Goal: Communication & Community: Answer question/provide support

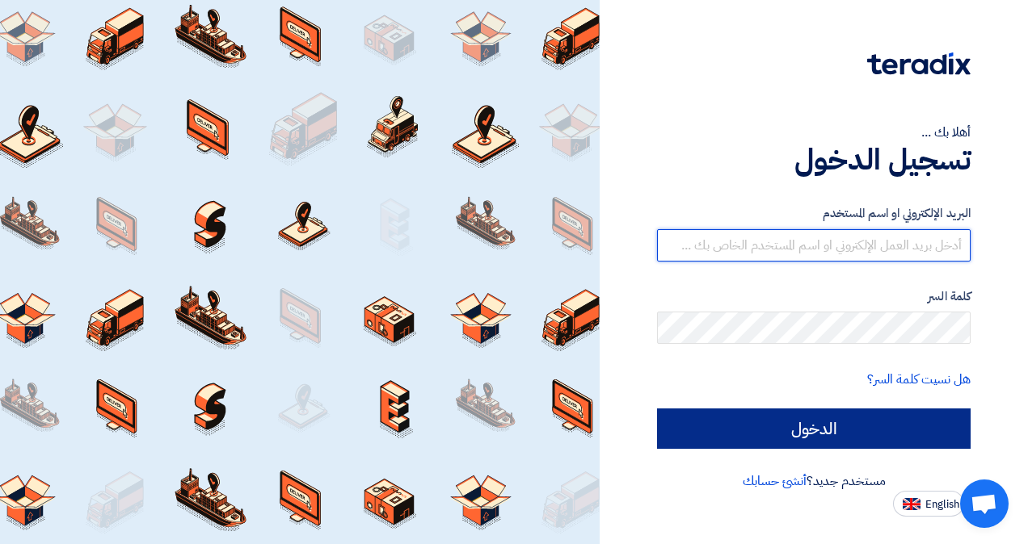
type input "[EMAIL_ADDRESS][DOMAIN_NAME]"
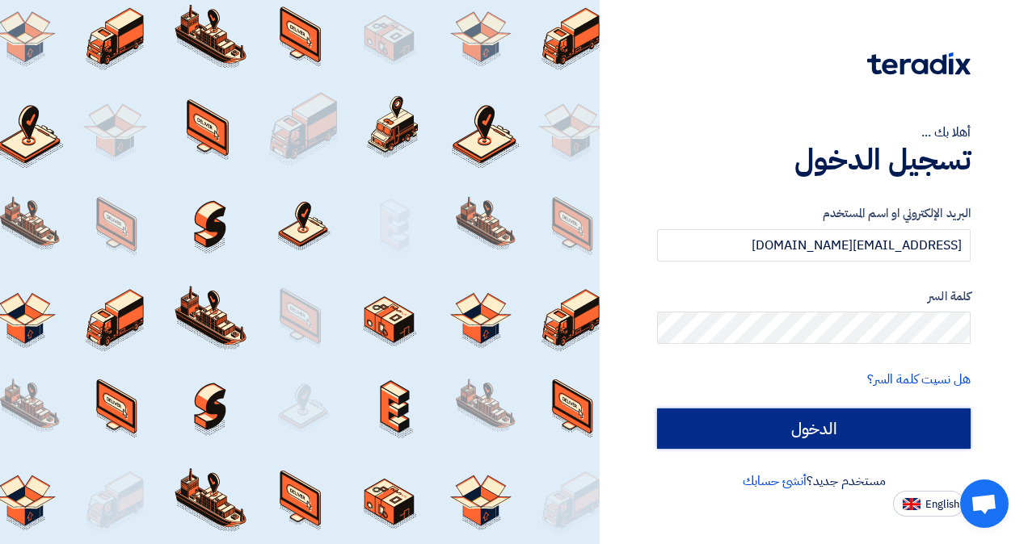
click at [826, 433] on input "الدخول" at bounding box center [813, 429] width 313 height 40
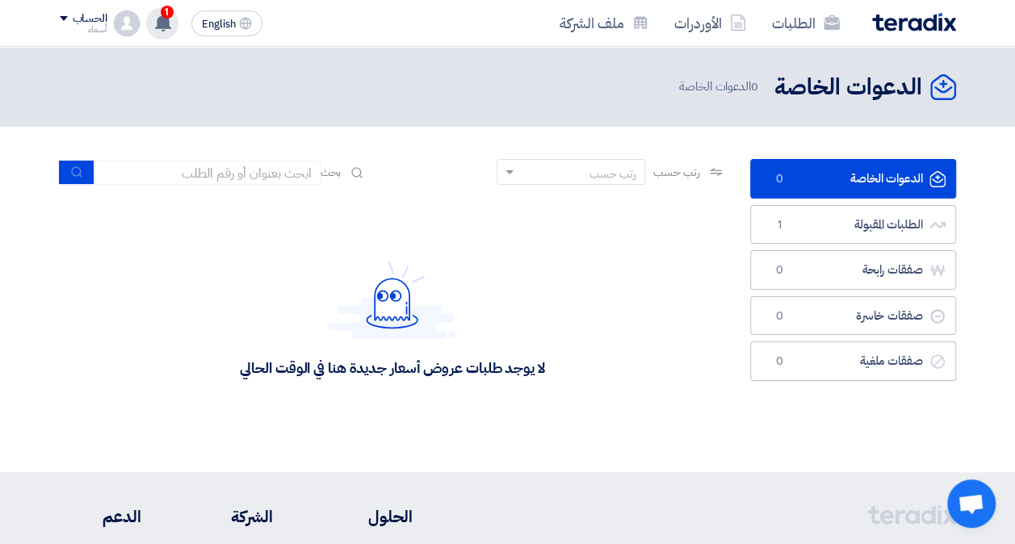
click at [165, 21] on use at bounding box center [163, 23] width 16 height 18
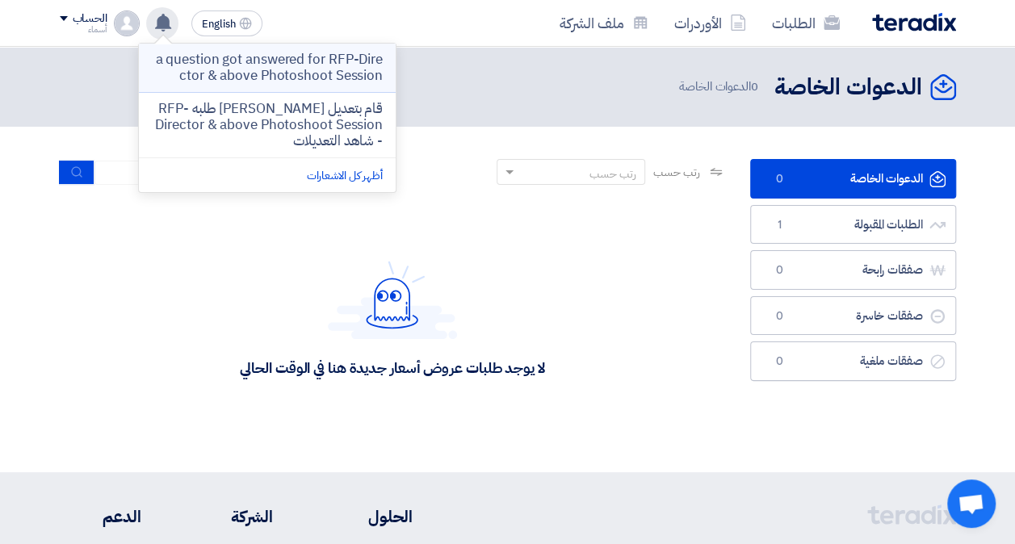
click at [306, 62] on p "a question got answered for RFP-Director & above Photoshoot Session" at bounding box center [267, 68] width 231 height 32
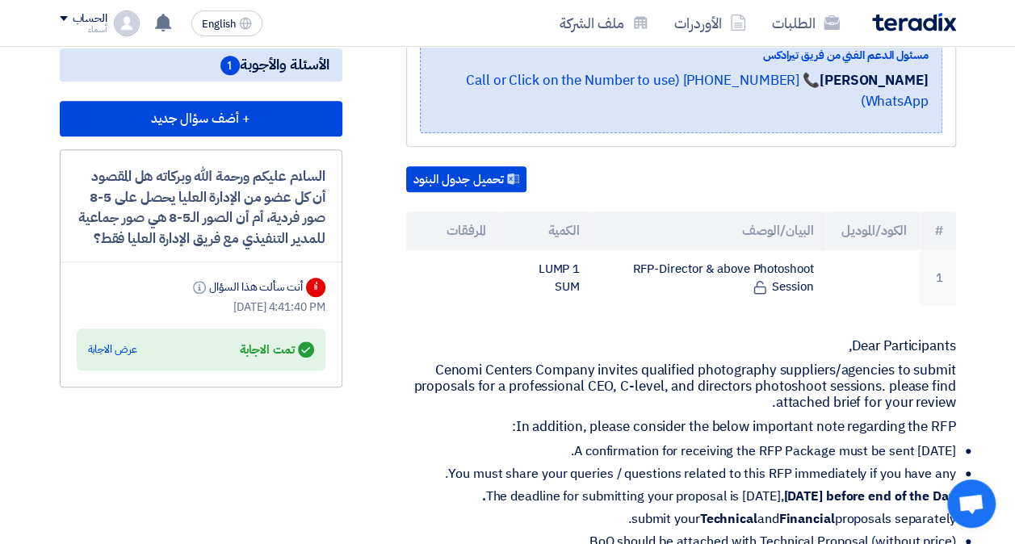
scroll to position [386, 0]
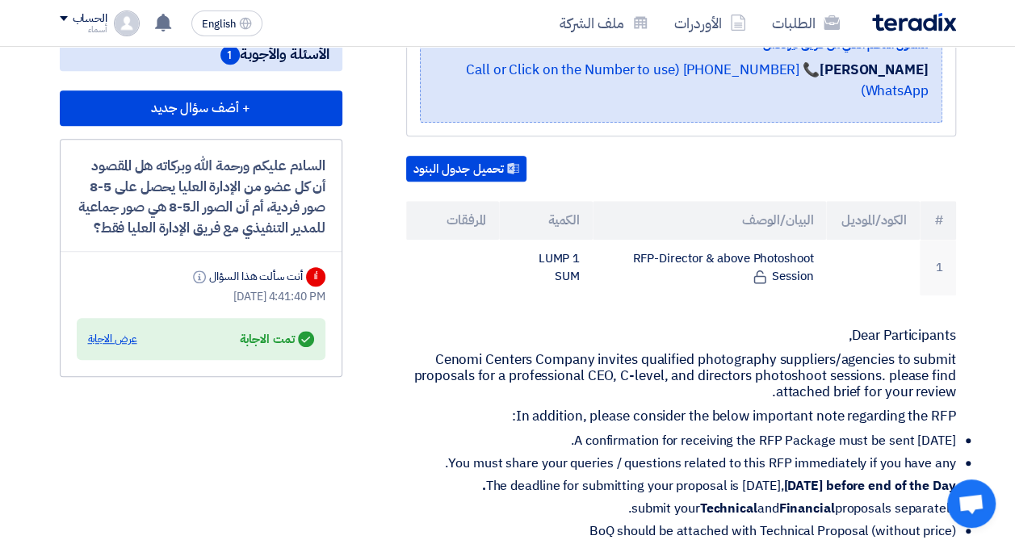
click at [113, 347] on div "عرض الاجابة" at bounding box center [112, 339] width 49 height 16
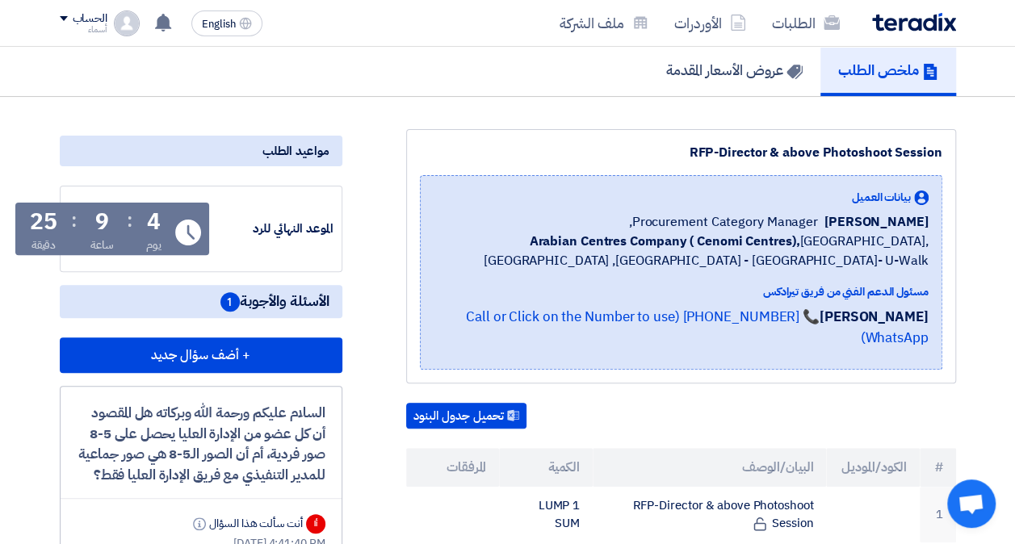
scroll to position [0, 0]
